Goal: Transaction & Acquisition: Purchase product/service

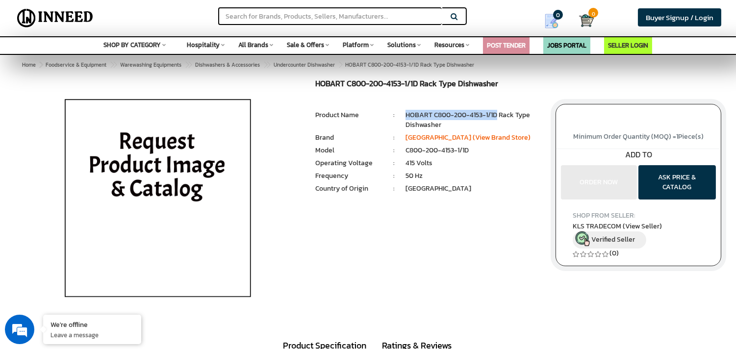
drag, startPoint x: 406, startPoint y: 114, endPoint x: 498, endPoint y: 113, distance: 91.7
click at [498, 113] on li "HOBART C800-200-4153-1/1D Rack Type Dishwasher" at bounding box center [472, 120] width 135 height 20
copy li "HOBART C800-200-4153-1/1D"
drag, startPoint x: 478, startPoint y: 153, endPoint x: 405, endPoint y: 154, distance: 72.6
click at [405, 154] on li "C800-200-4153-1/1D" at bounding box center [472, 151] width 135 height 10
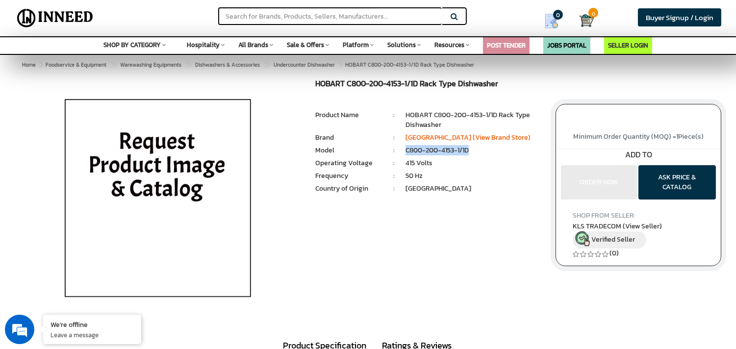
copy li "C800-200-4153-1/1D"
click at [482, 240] on div "HOBART C800-200-4153-1/1D Rack Type Dishwasher MRP: ₹ 0.00 Unit Selling Price: …" at bounding box center [367, 201] width 721 height 245
